Goal: Information Seeking & Learning: Understand process/instructions

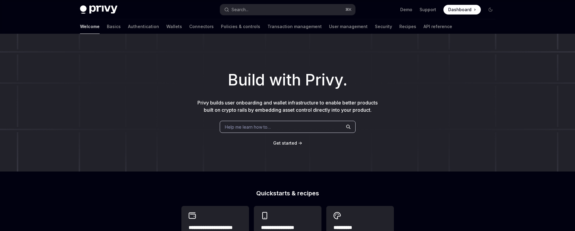
click at [269, 129] on span "Help me learn how to…" at bounding box center [248, 127] width 46 height 6
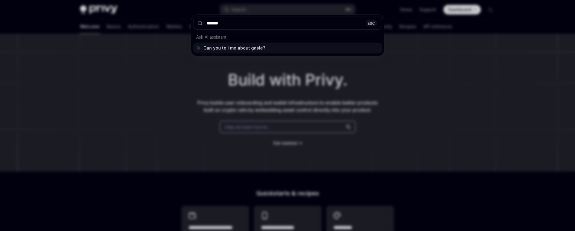
type input "*******"
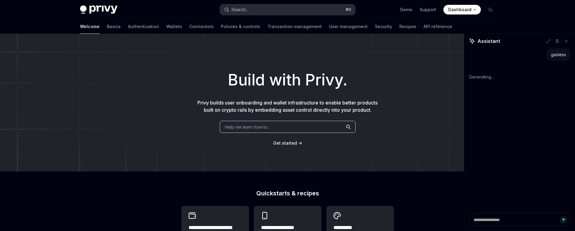
click at [277, 6] on button "Search... ⌘ K" at bounding box center [287, 9] width 135 height 11
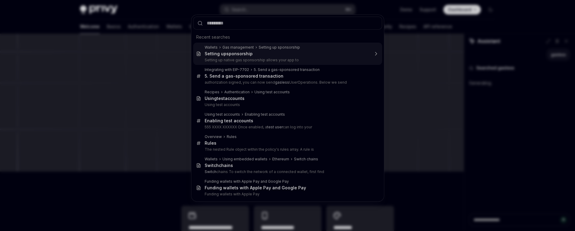
click at [252, 56] on div "Setting up sponsor ship" at bounding box center [287, 53] width 165 height 5
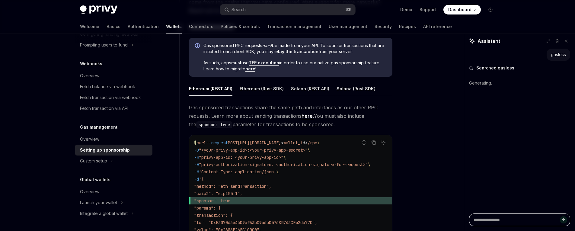
scroll to position [336, 0]
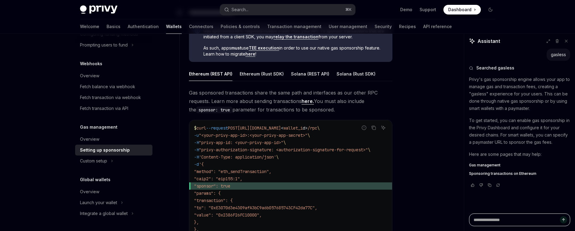
type textarea "*"
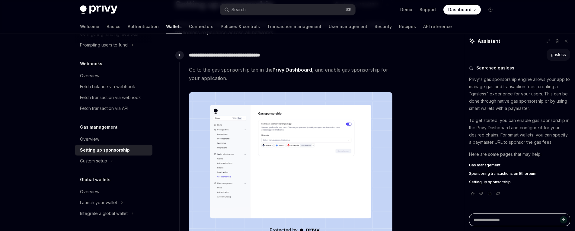
scroll to position [0, 0]
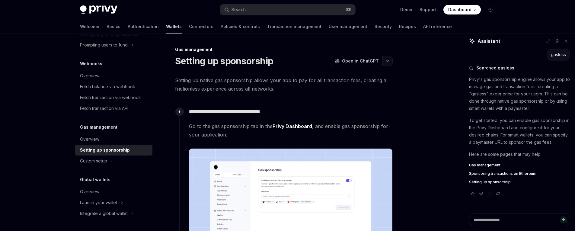
click at [388, 62] on button "button" at bounding box center [387, 61] width 10 height 10
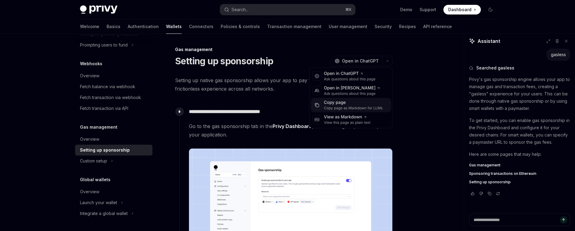
click at [360, 105] on div "Copy page" at bounding box center [353, 103] width 59 height 6
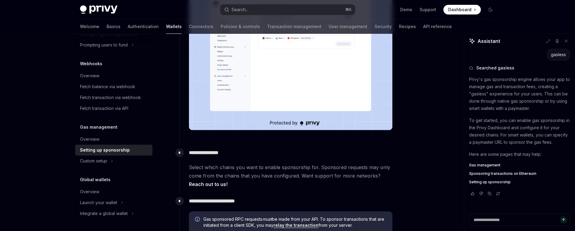
scroll to position [170, 0]
